Goal: Task Accomplishment & Management: Manage account settings

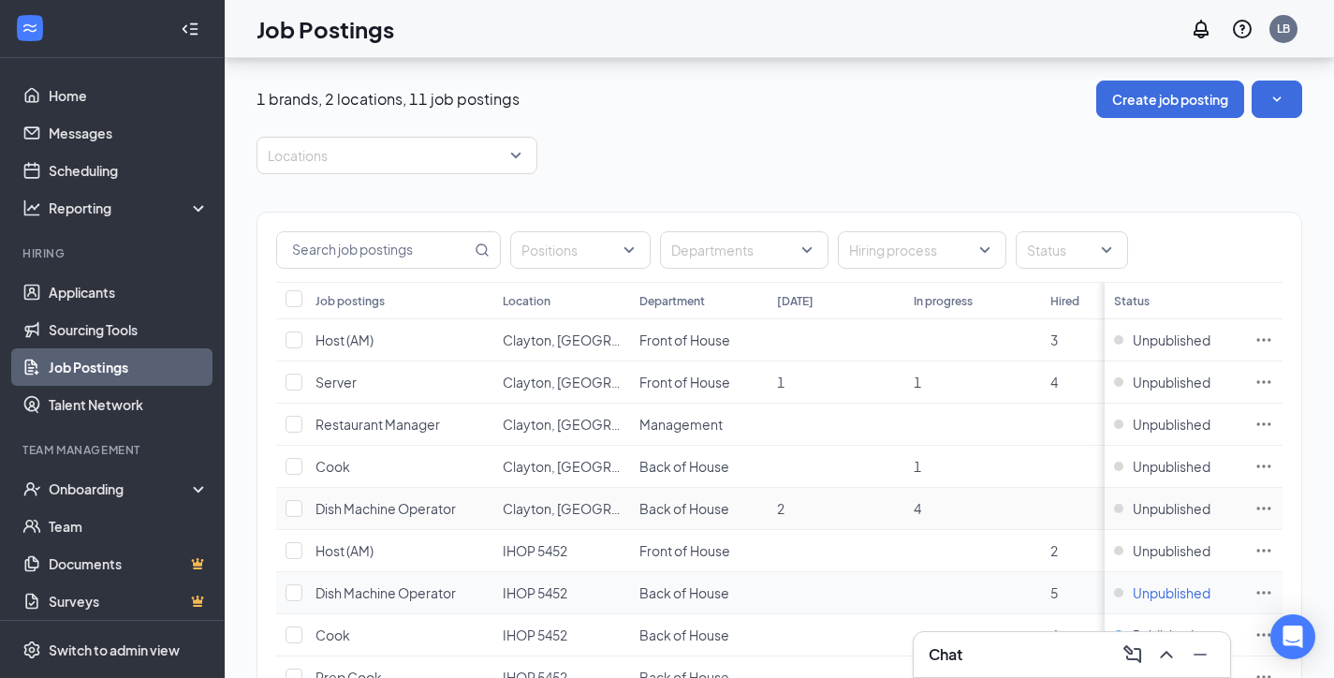
scroll to position [187, 0]
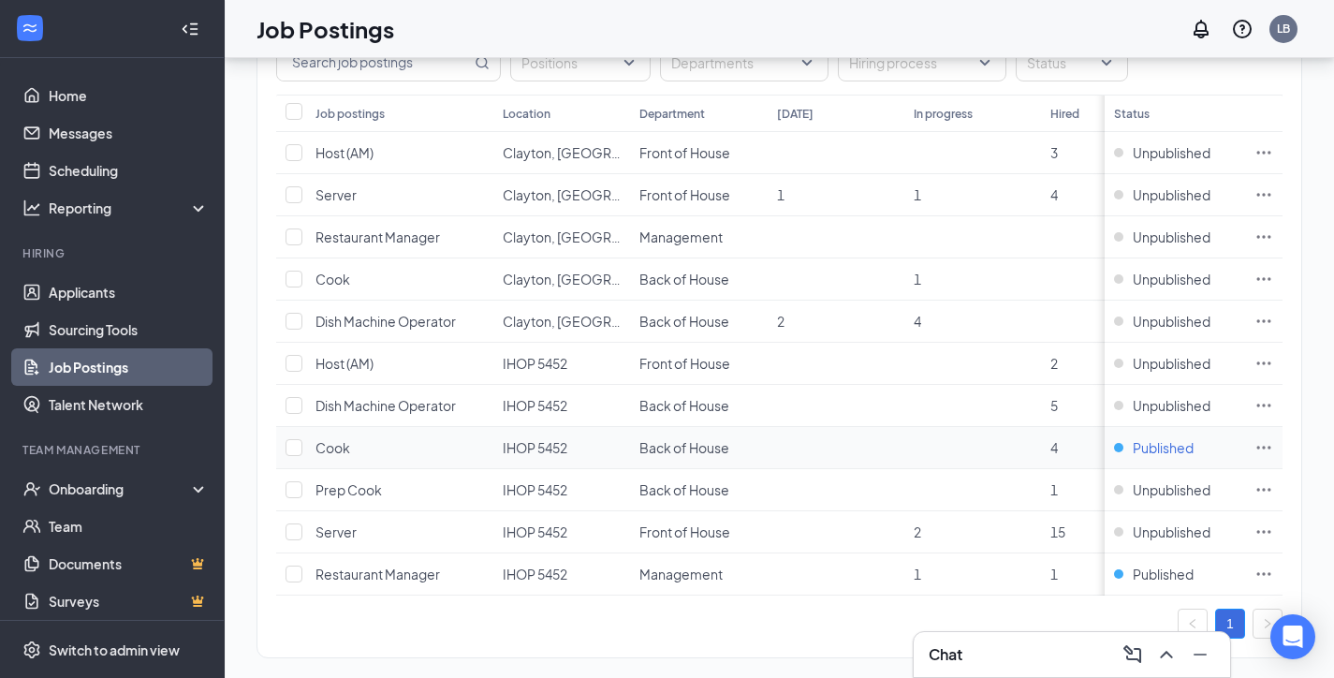
click at [1187, 446] on span "Published" at bounding box center [1163, 447] width 61 height 19
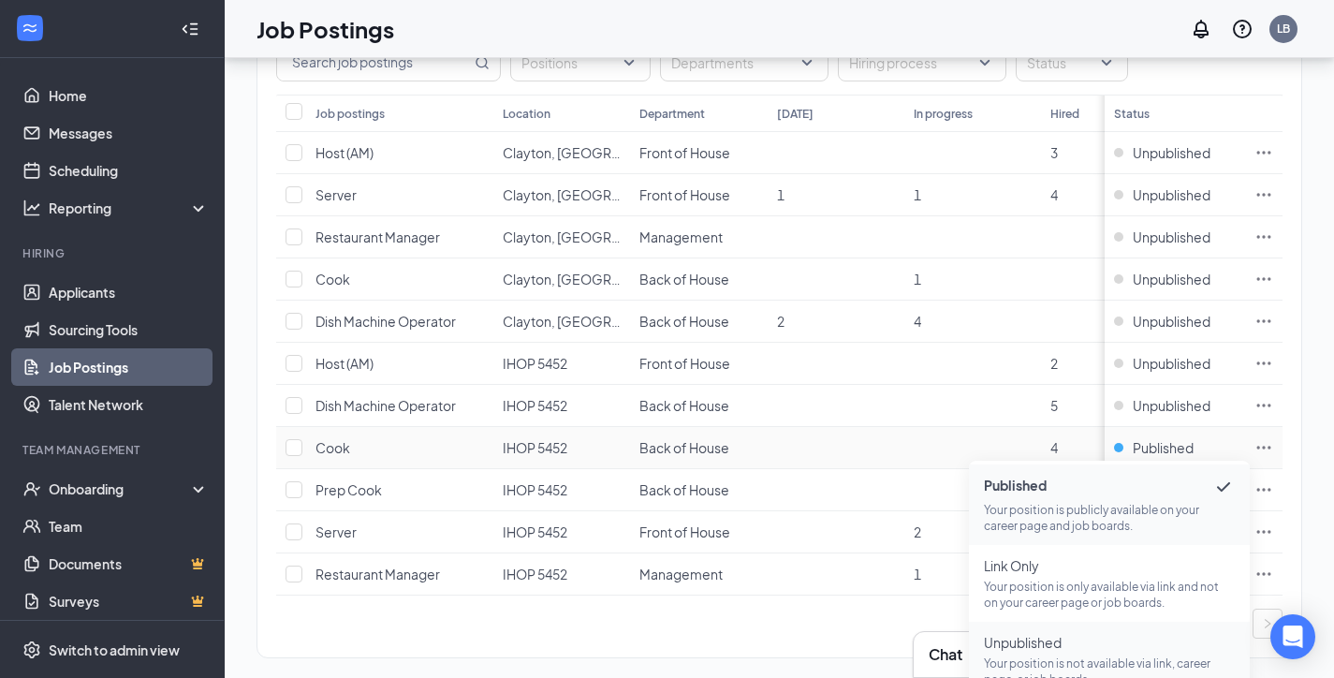
click at [1046, 660] on p "Your position is not available via link, career page, or job boards." at bounding box center [1109, 672] width 251 height 32
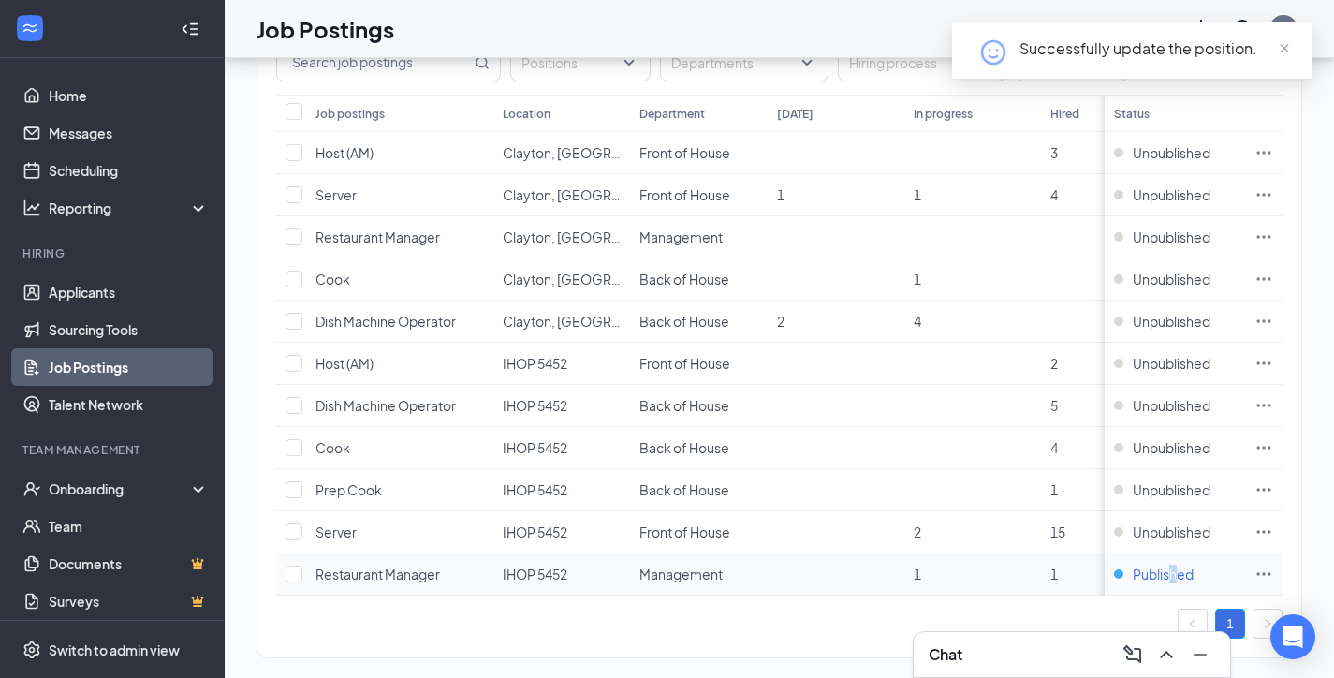
click at [1188, 576] on span "Published" at bounding box center [1163, 574] width 61 height 19
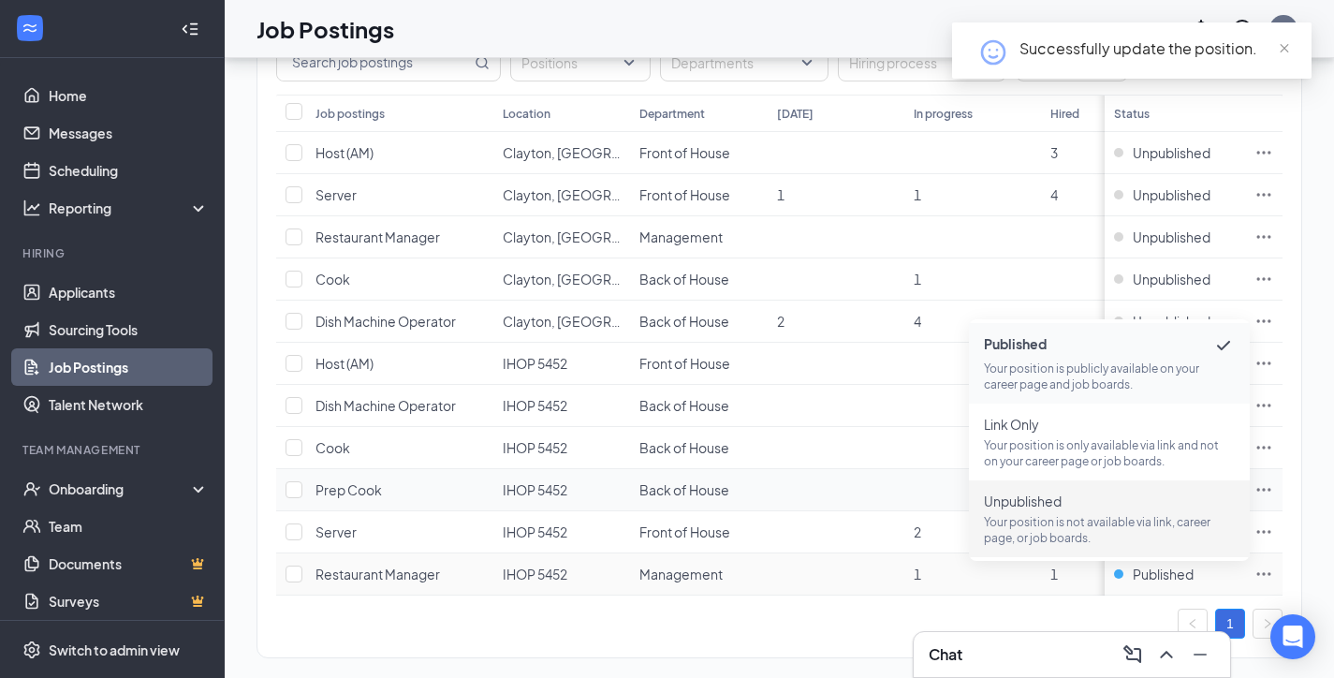
drag, startPoint x: 1100, startPoint y: 514, endPoint x: 1120, endPoint y: 497, distance: 25.9
click at [1099, 514] on p "Your position is not available via link, career page, or job boards." at bounding box center [1109, 530] width 251 height 32
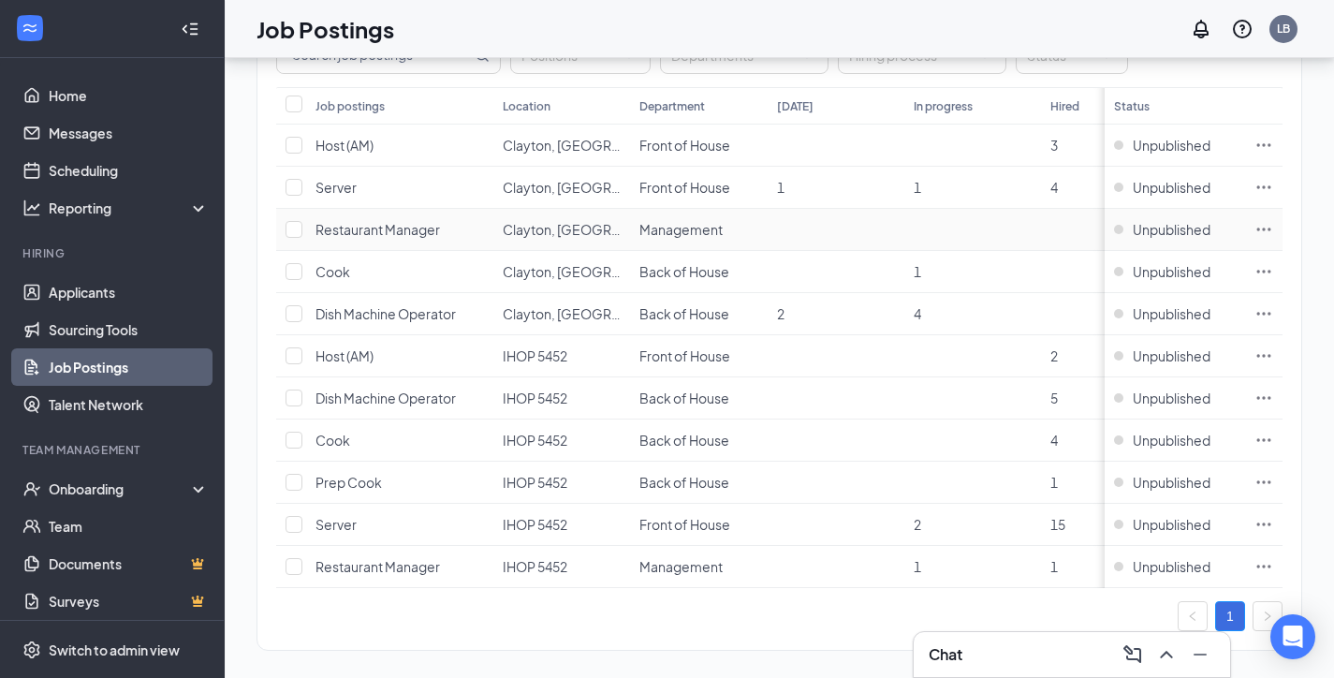
scroll to position [223, 0]
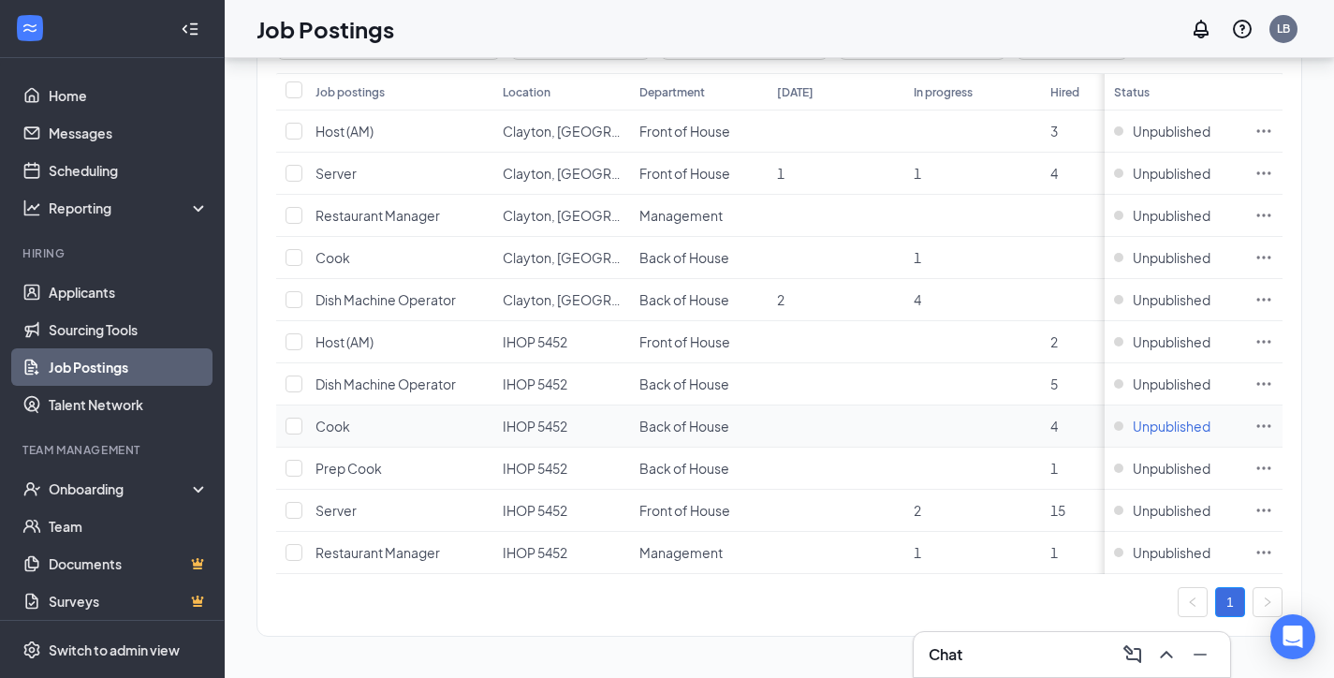
click at [1171, 417] on span "Unpublished" at bounding box center [1172, 426] width 78 height 19
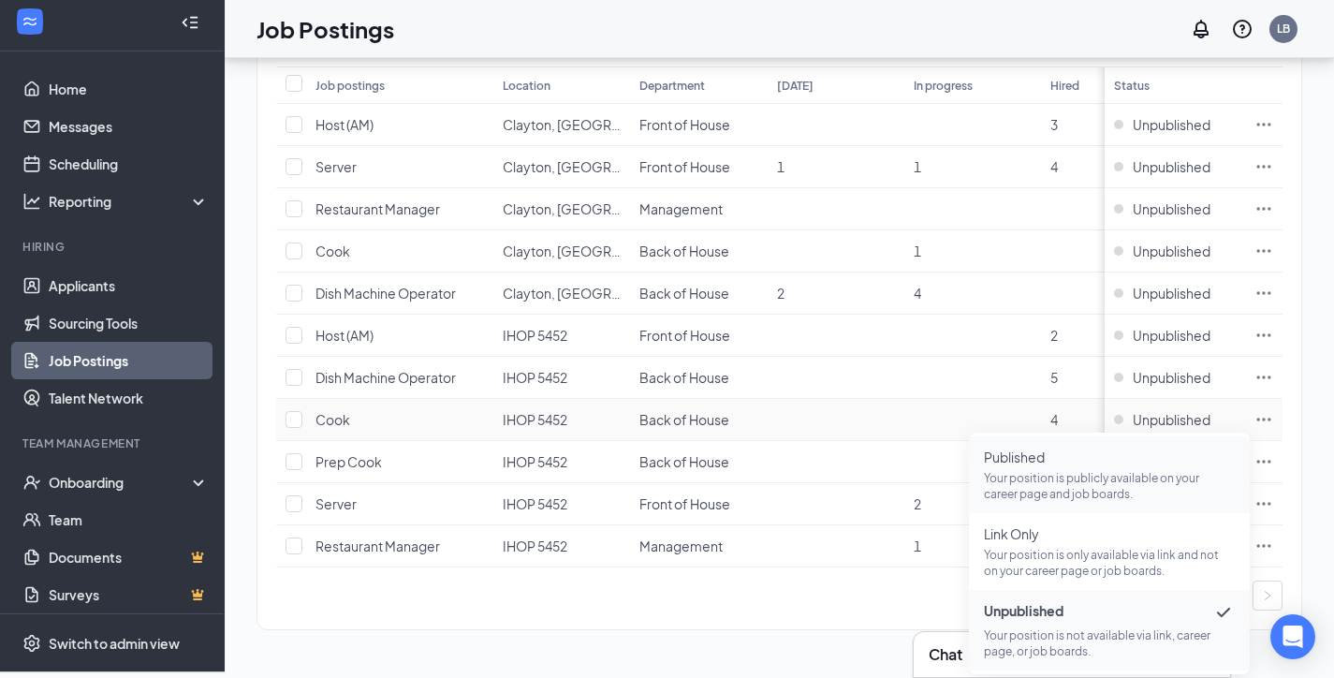
click at [1135, 451] on span "Published" at bounding box center [1109, 457] width 251 height 19
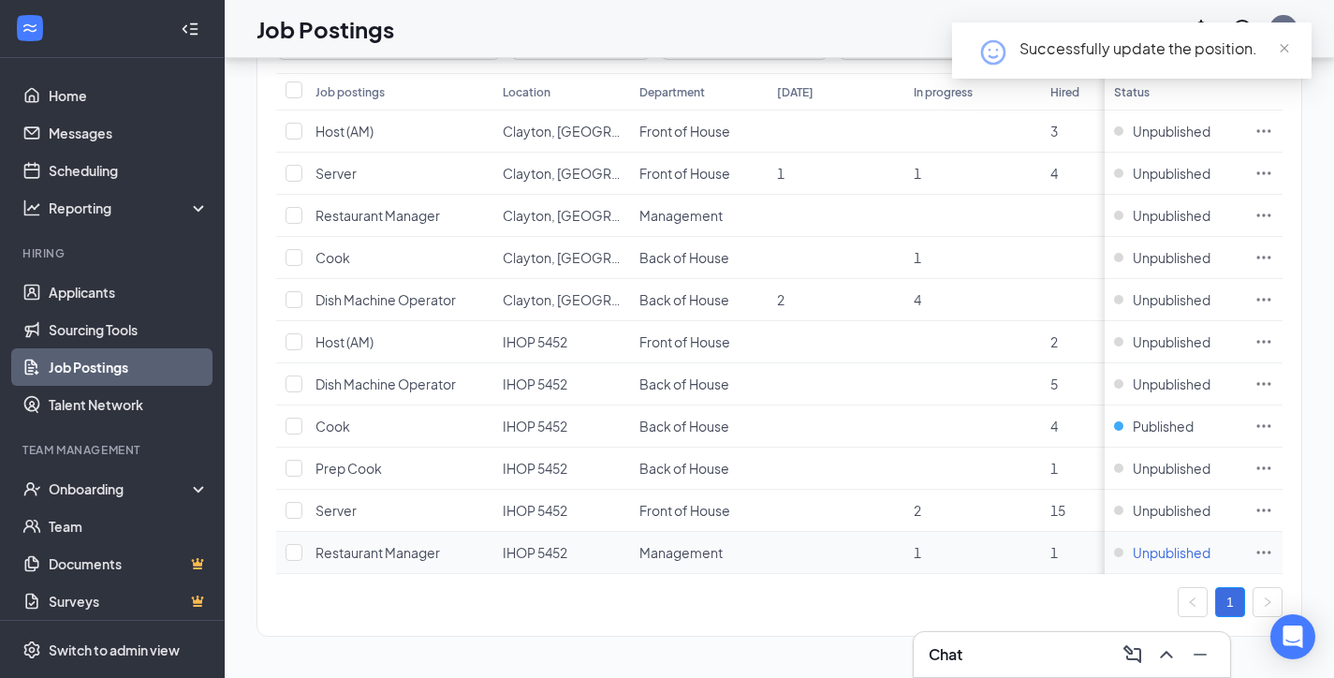
click at [1192, 543] on span "Unpublished" at bounding box center [1172, 552] width 78 height 19
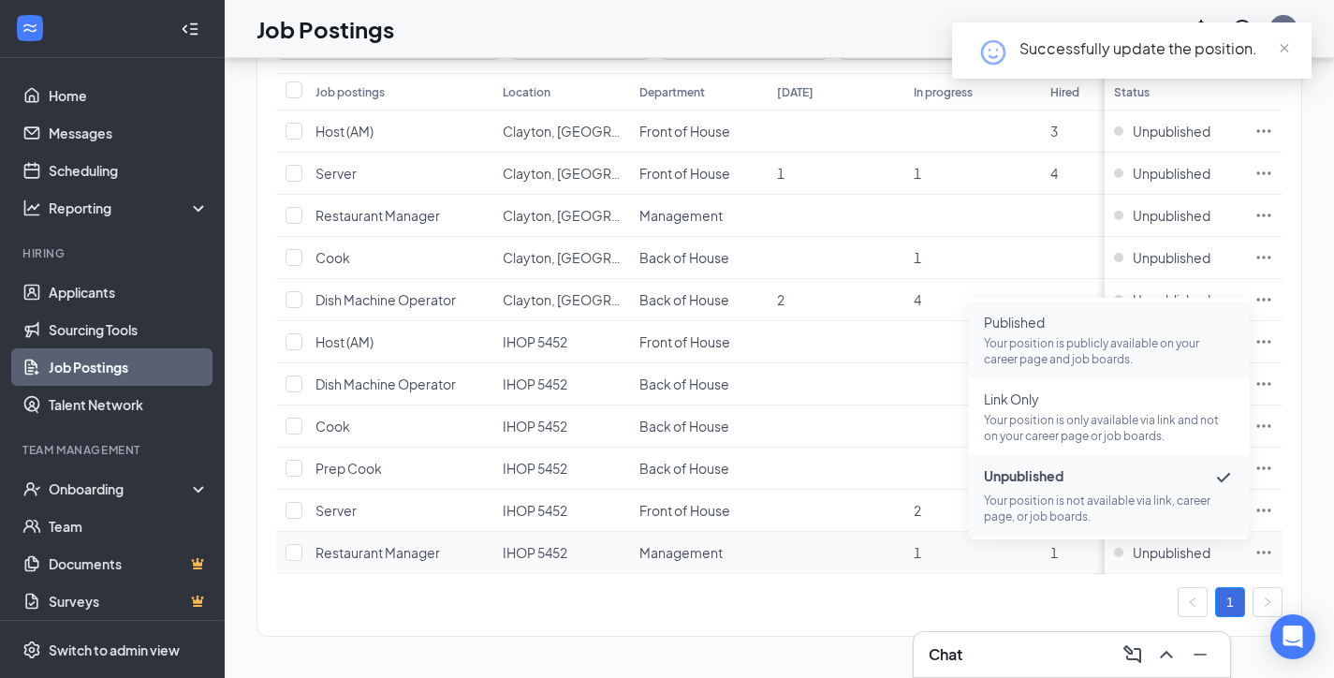
click at [1159, 313] on span "Published" at bounding box center [1109, 322] width 251 height 19
